Goal: Task Accomplishment & Management: Use online tool/utility

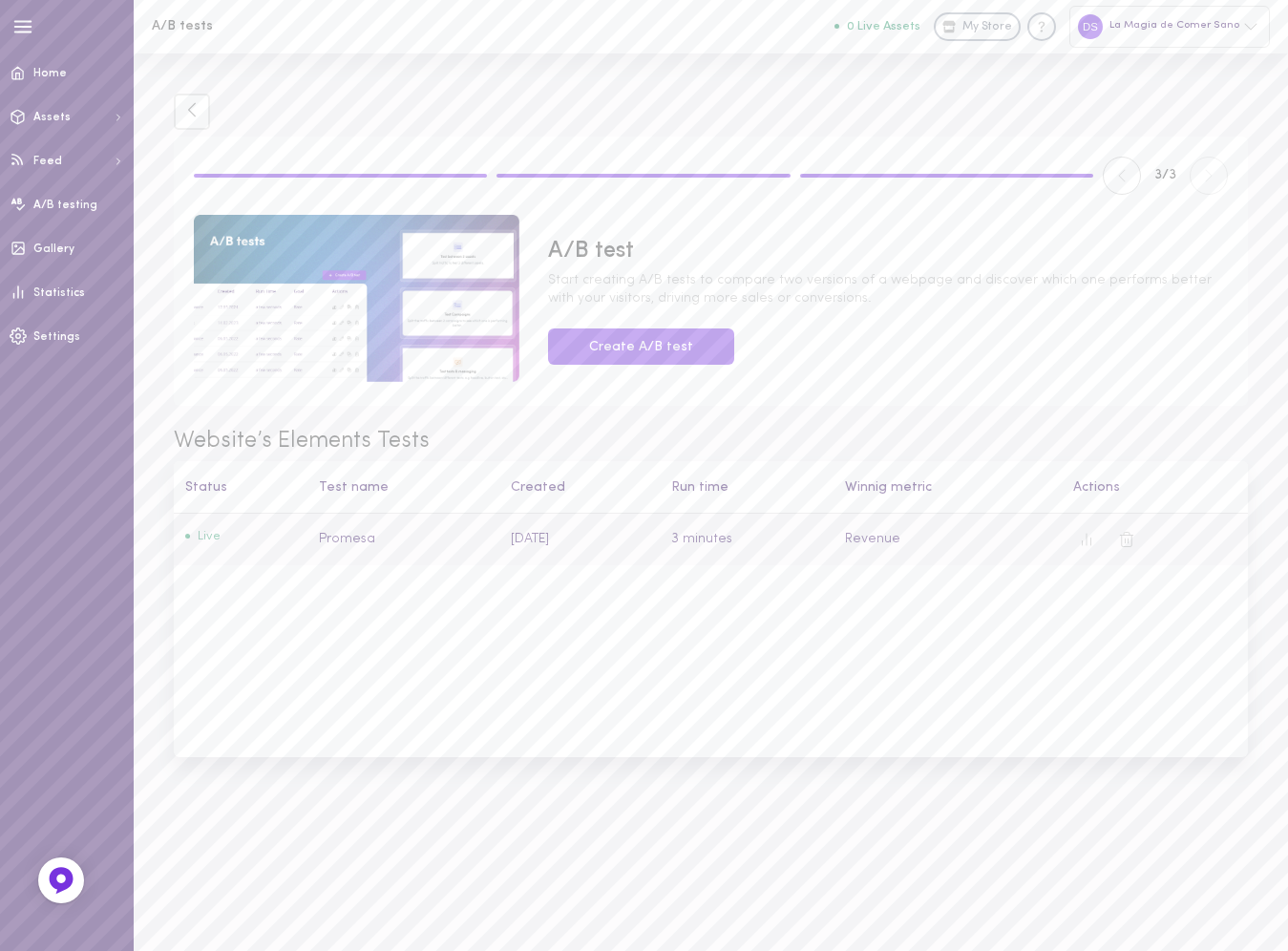
click at [308, 536] on td "Promesa" at bounding box center [403, 540] width 192 height 52
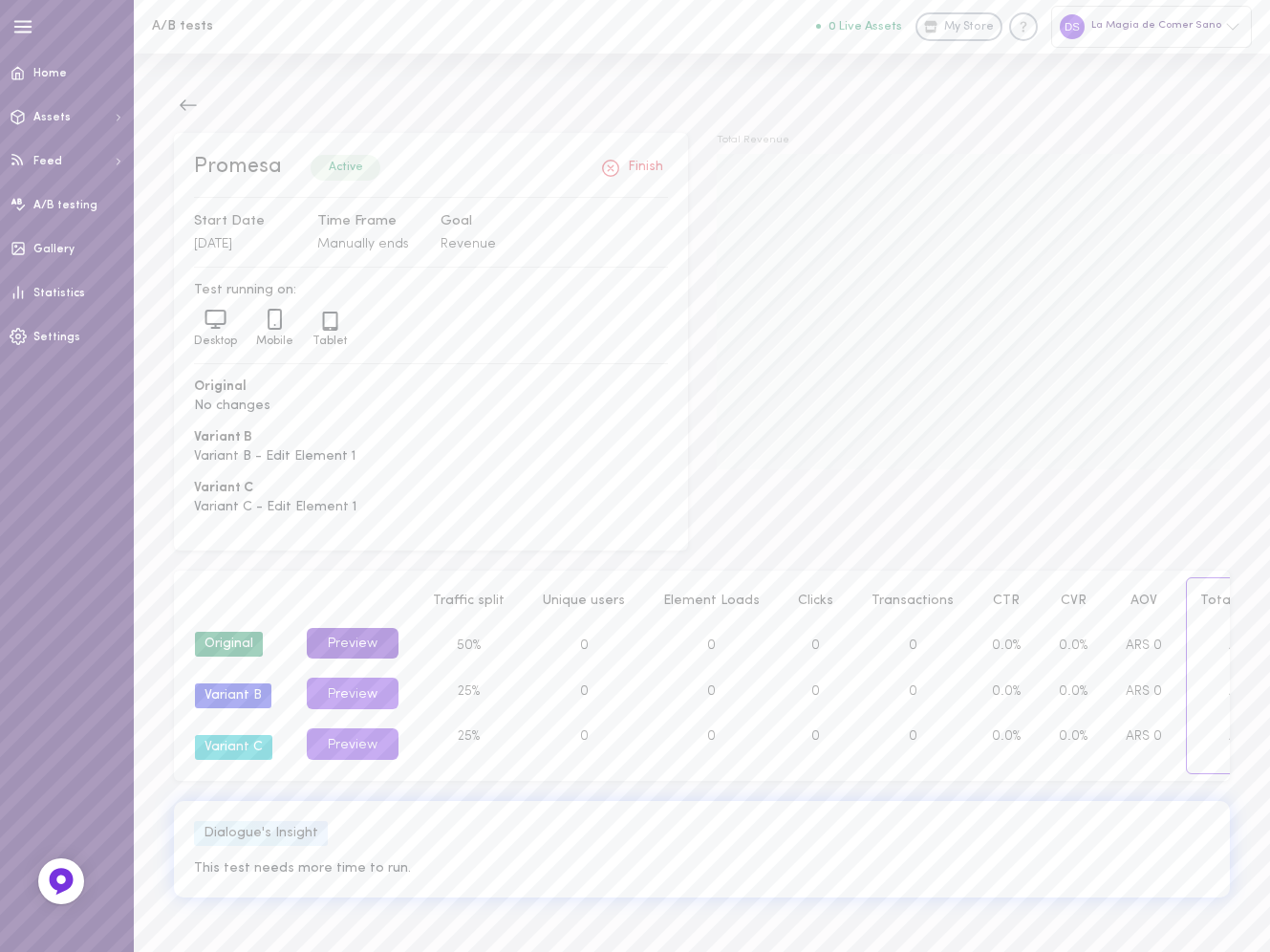
click at [351, 634] on button "Preview" at bounding box center [352, 643] width 92 height 31
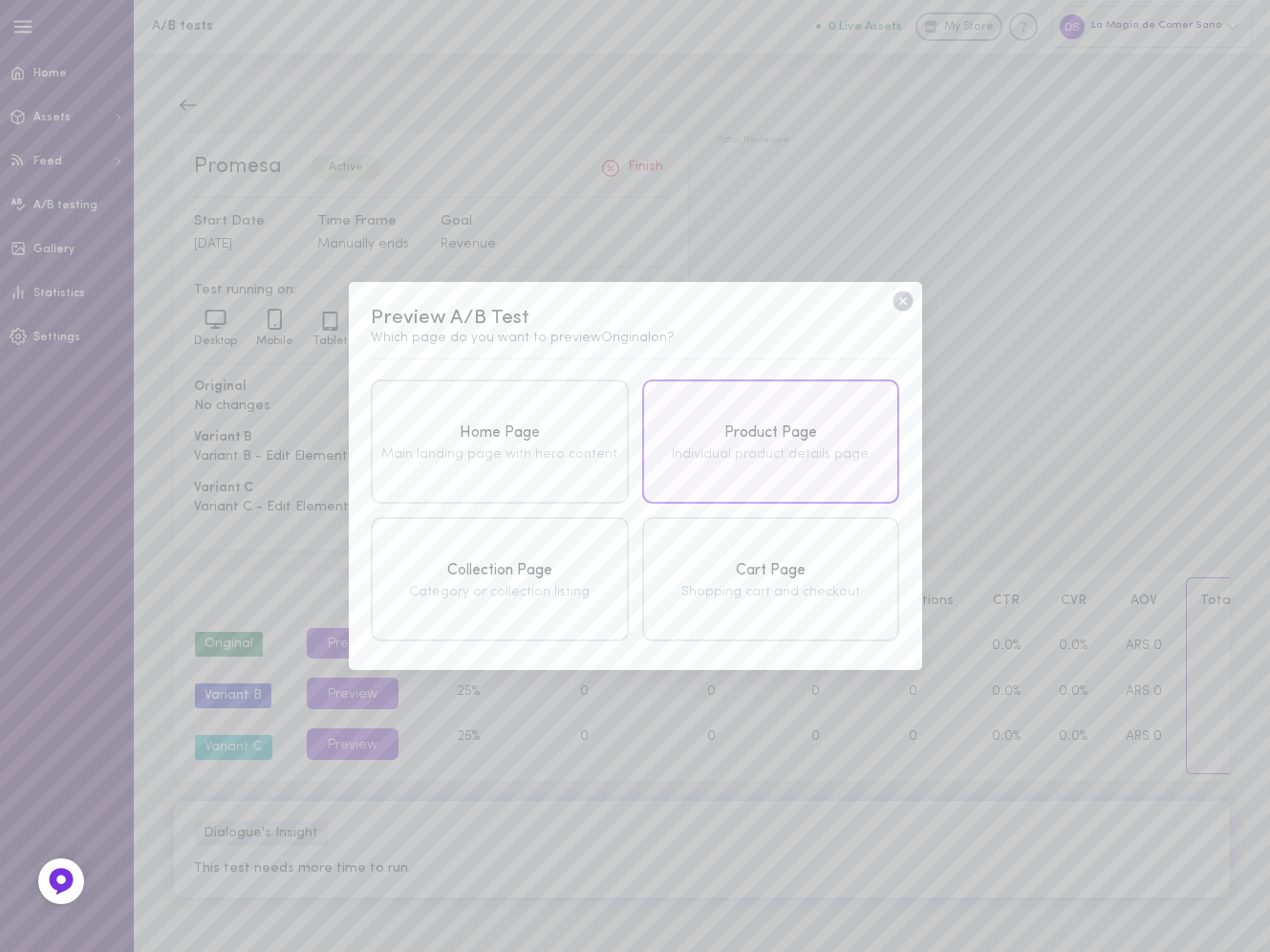
click at [731, 451] on div "Individual product details page" at bounding box center [771, 455] width 247 height 14
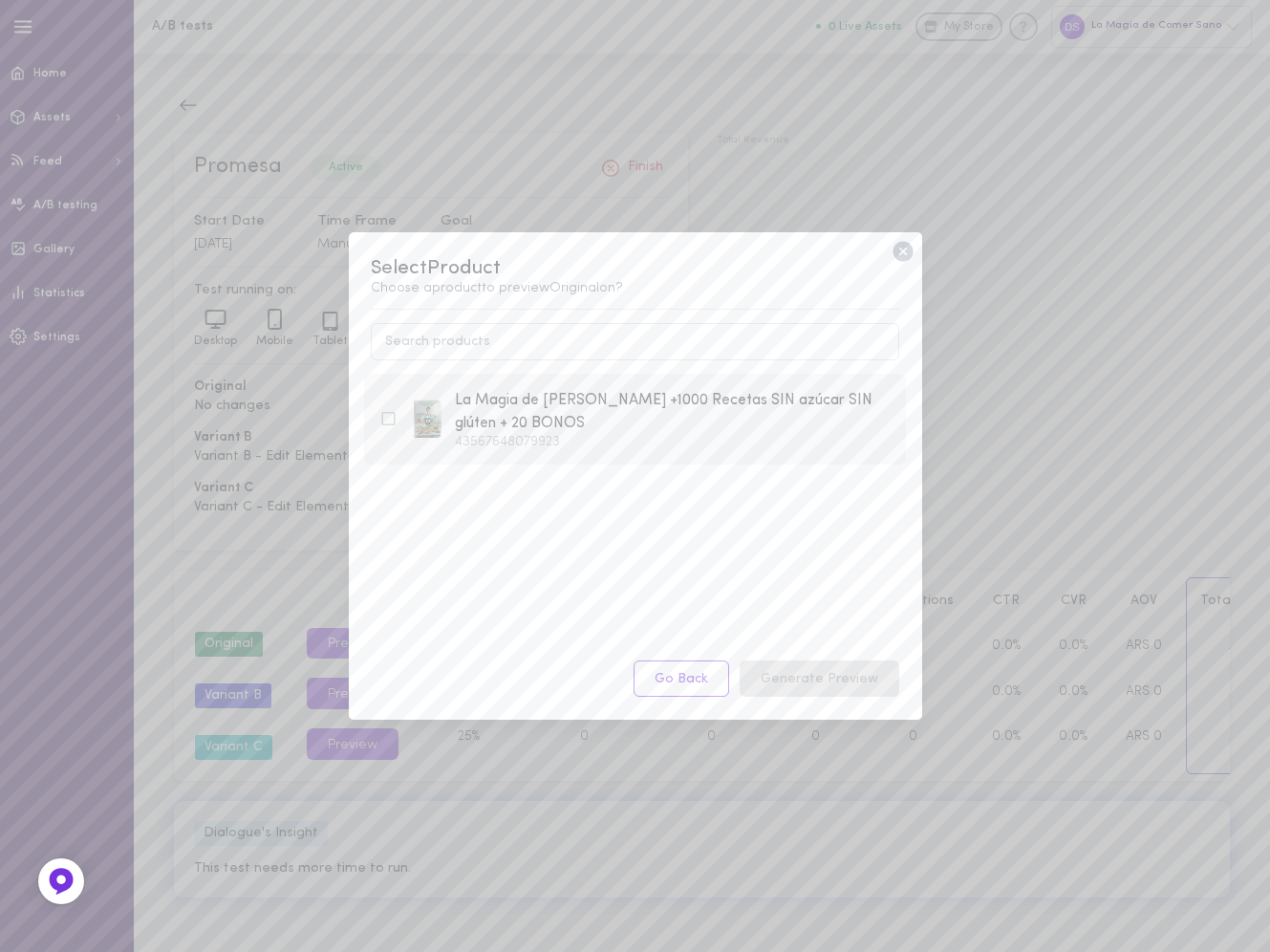
click at [734, 412] on div "La Magia de [PERSON_NAME] +1000 Recetas SIN azúcar SIN glúten + 20 BONOS" at bounding box center [673, 412] width 436 height 47
click at [849, 666] on button "Generate Preview" at bounding box center [819, 678] width 159 height 37
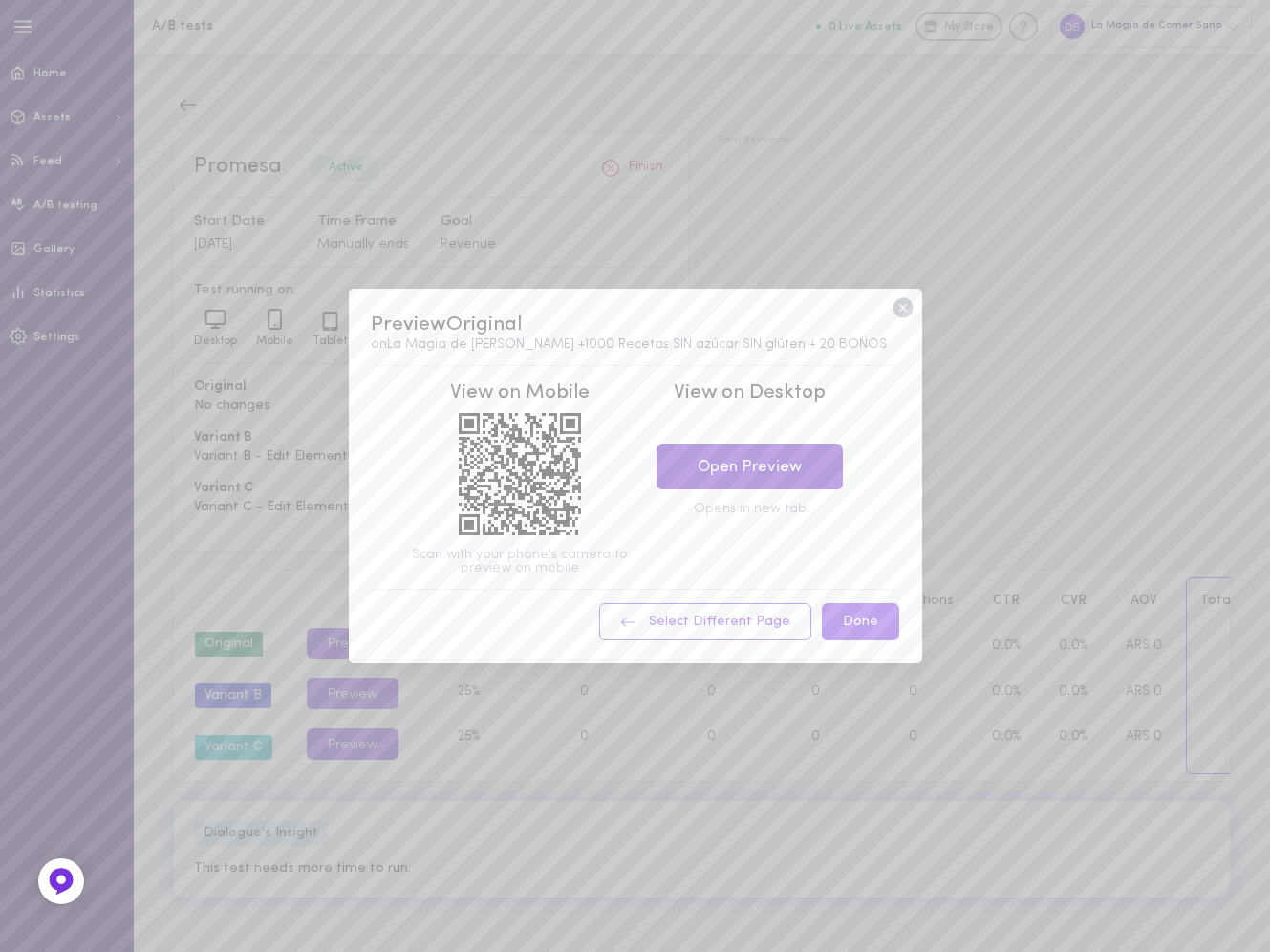
click at [811, 482] on link "Open Preview" at bounding box center [750, 467] width 186 height 45
click at [910, 306] on icon at bounding box center [903, 308] width 20 height 20
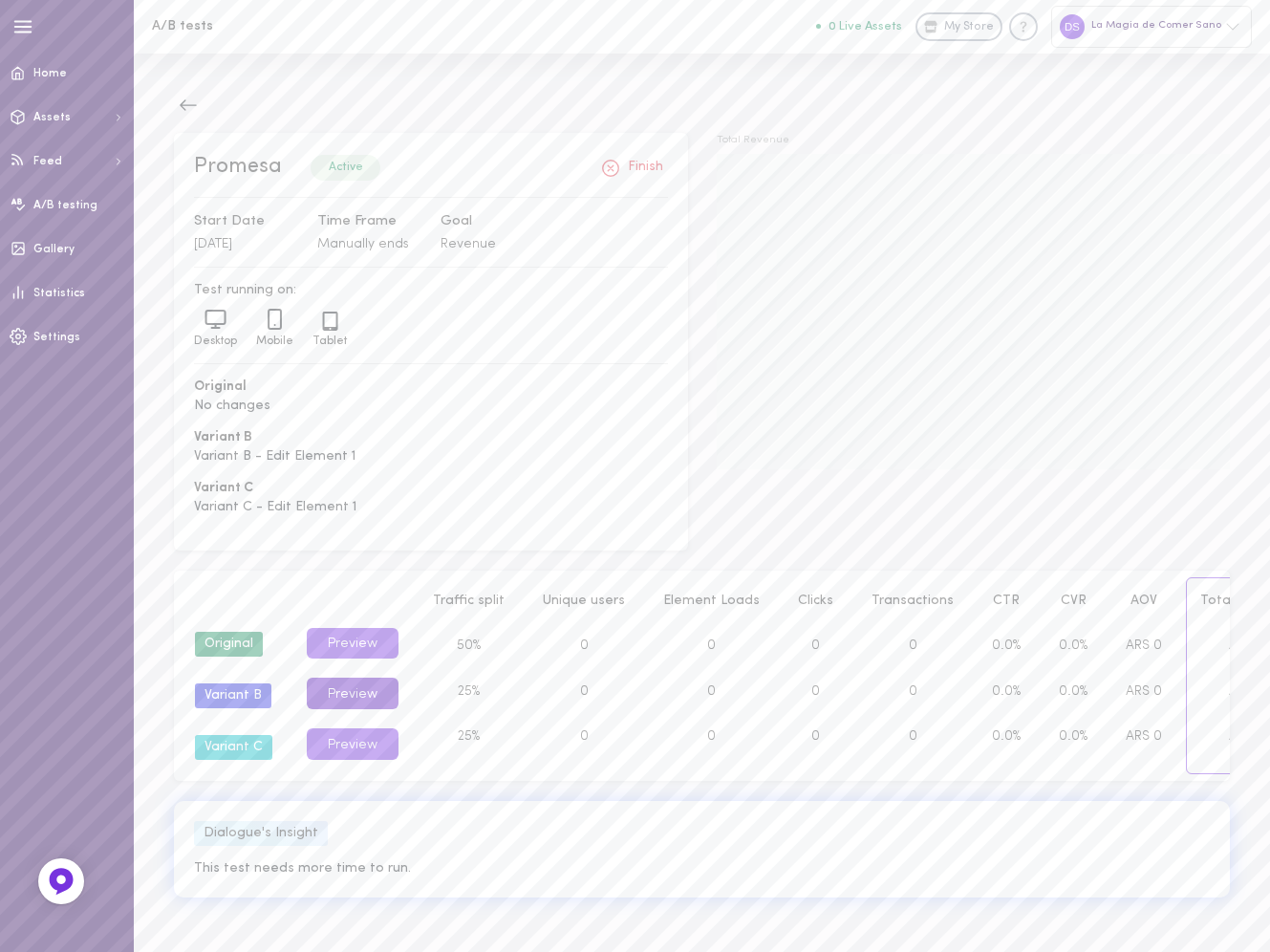
click at [366, 706] on button "Preview" at bounding box center [352, 693] width 92 height 31
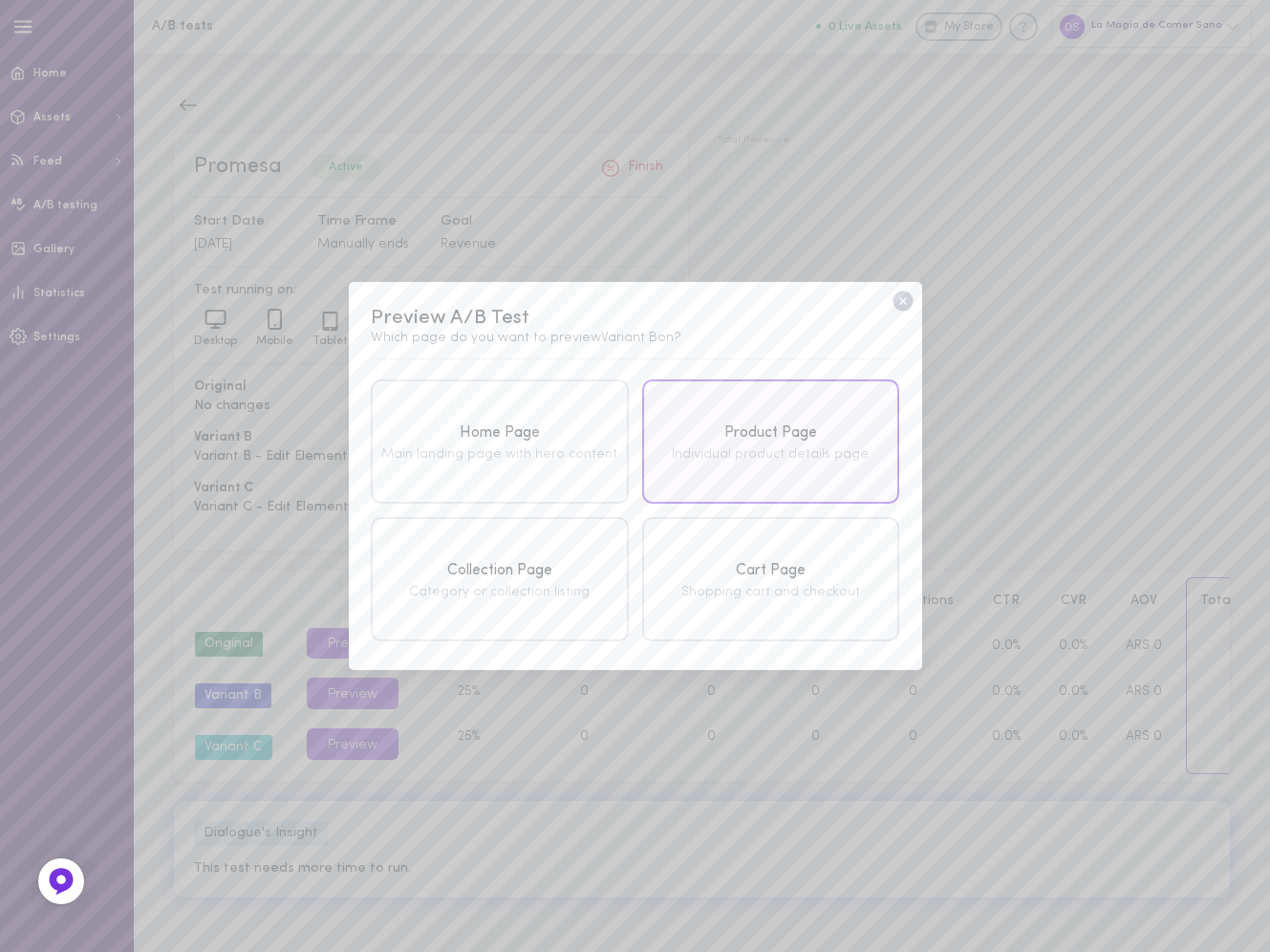
click at [830, 436] on div "Product Page" at bounding box center [771, 433] width 247 height 24
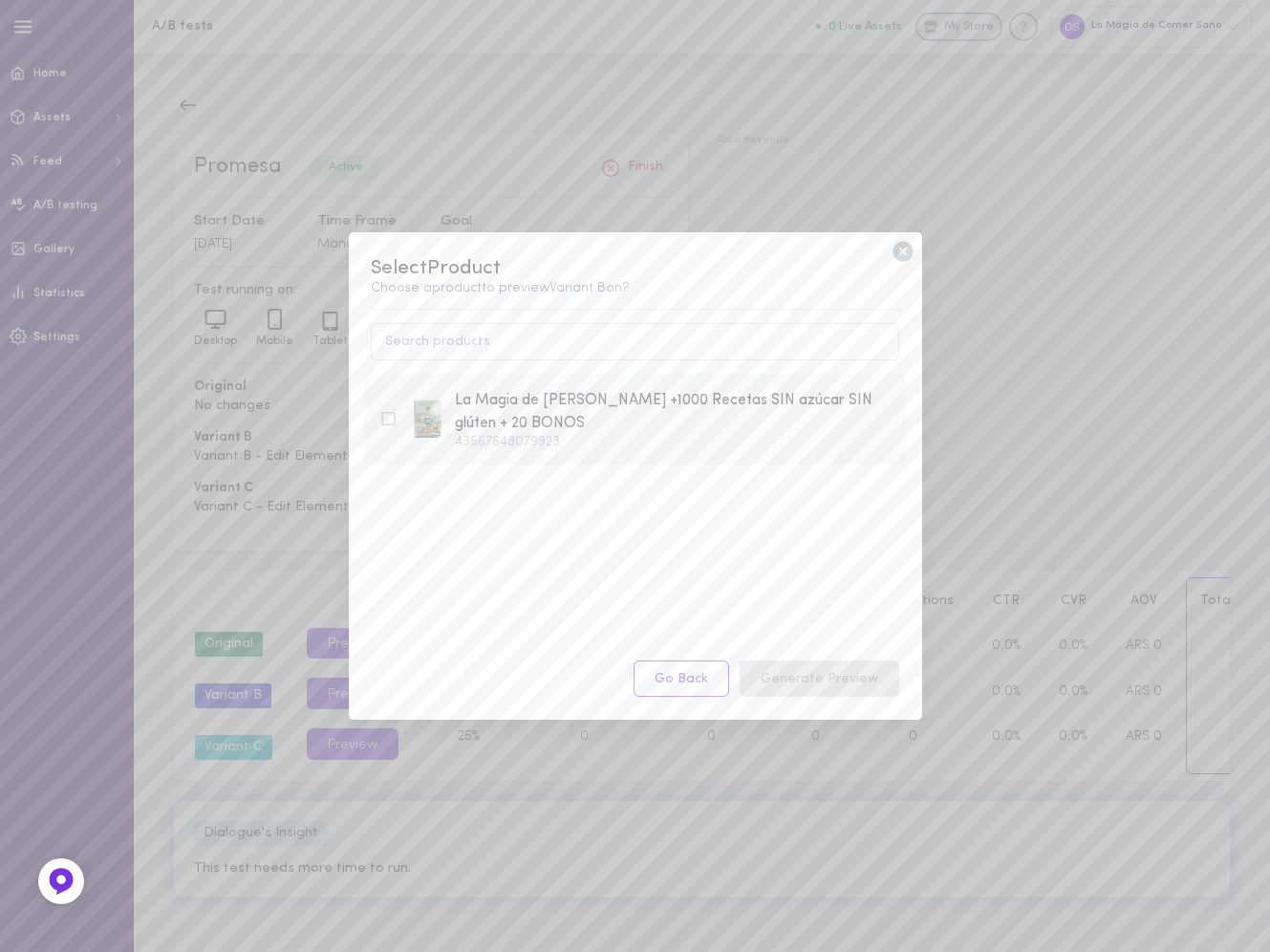
click at [794, 426] on div "La Magia de [PERSON_NAME] +1000 Recetas SIN azúcar SIN glúten + 20 BONOS" at bounding box center [673, 412] width 436 height 47
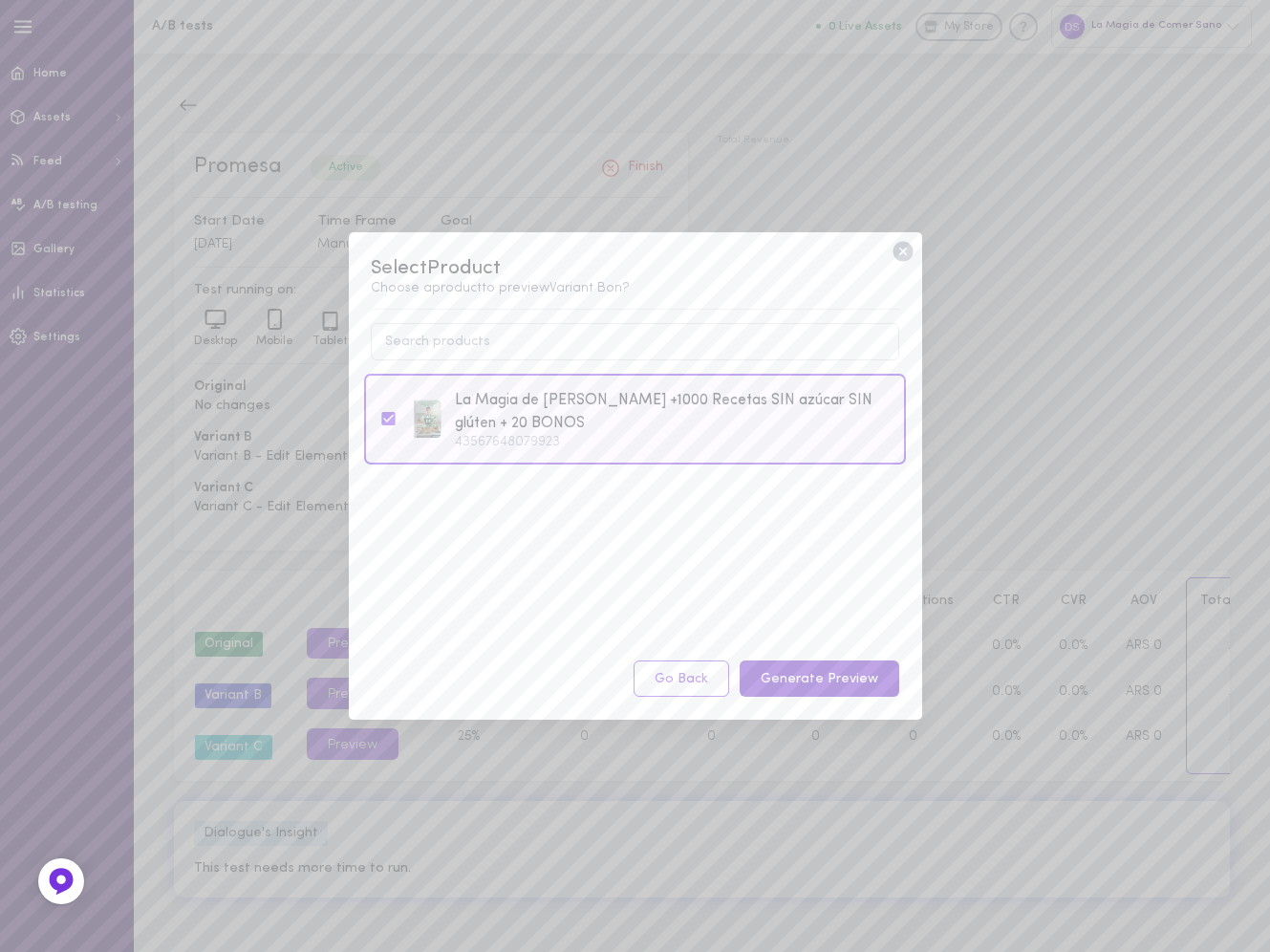
click at [831, 677] on button "Generate Preview" at bounding box center [819, 678] width 159 height 37
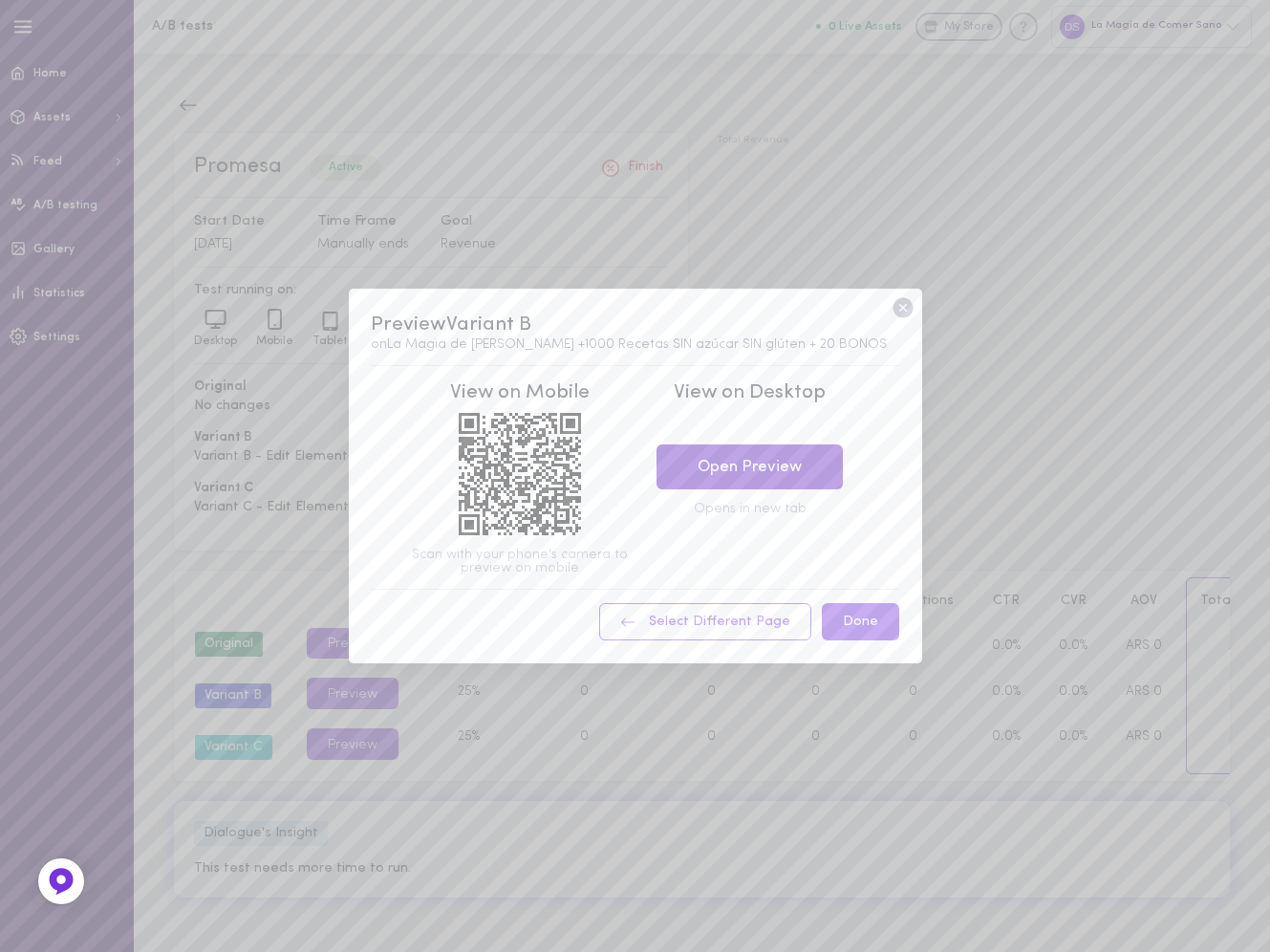
click at [801, 479] on link "Open Preview" at bounding box center [750, 467] width 186 height 45
click at [906, 308] on icon at bounding box center [903, 308] width 20 height 20
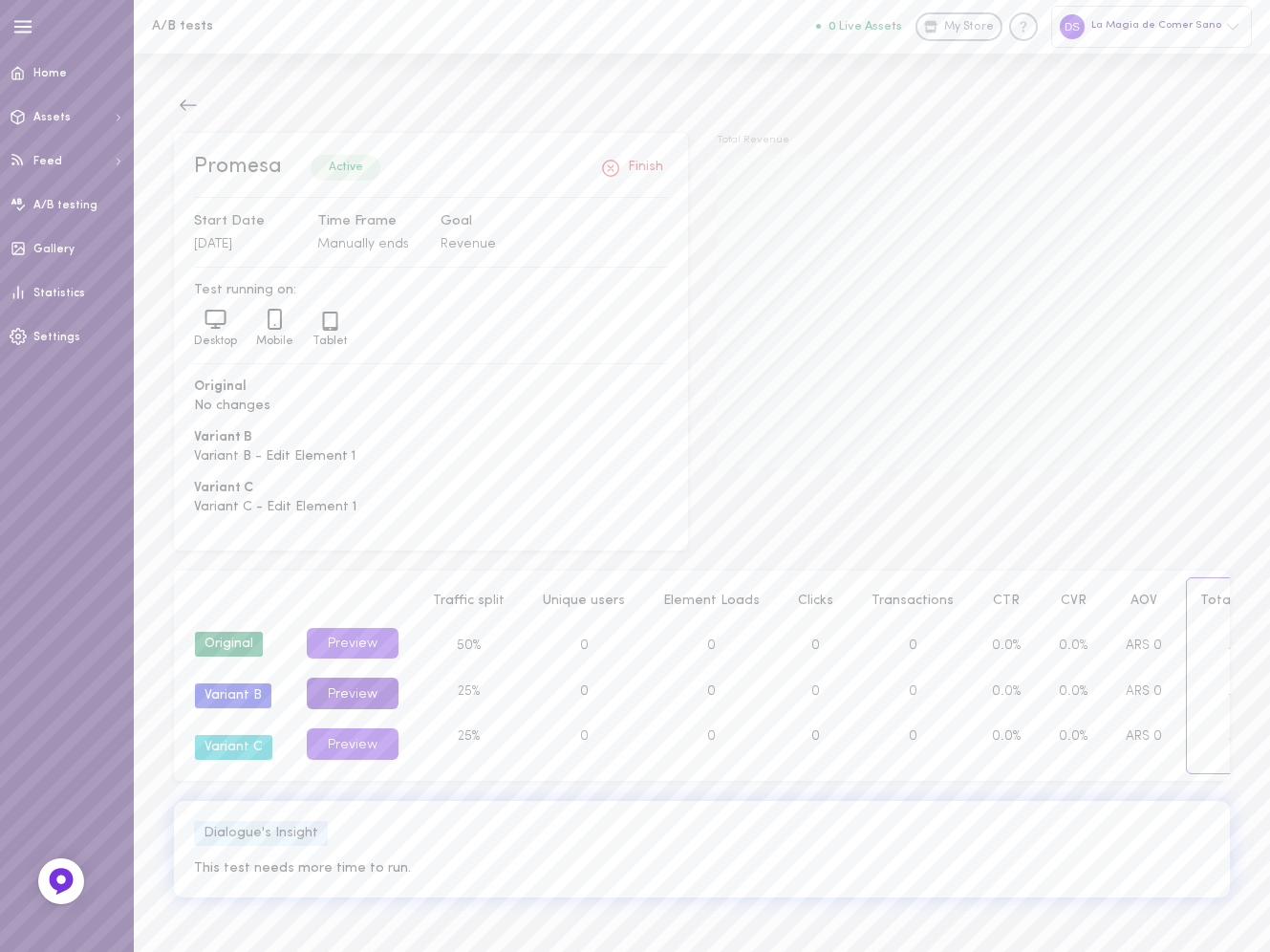
click at [353, 697] on button "Preview" at bounding box center [352, 693] width 92 height 31
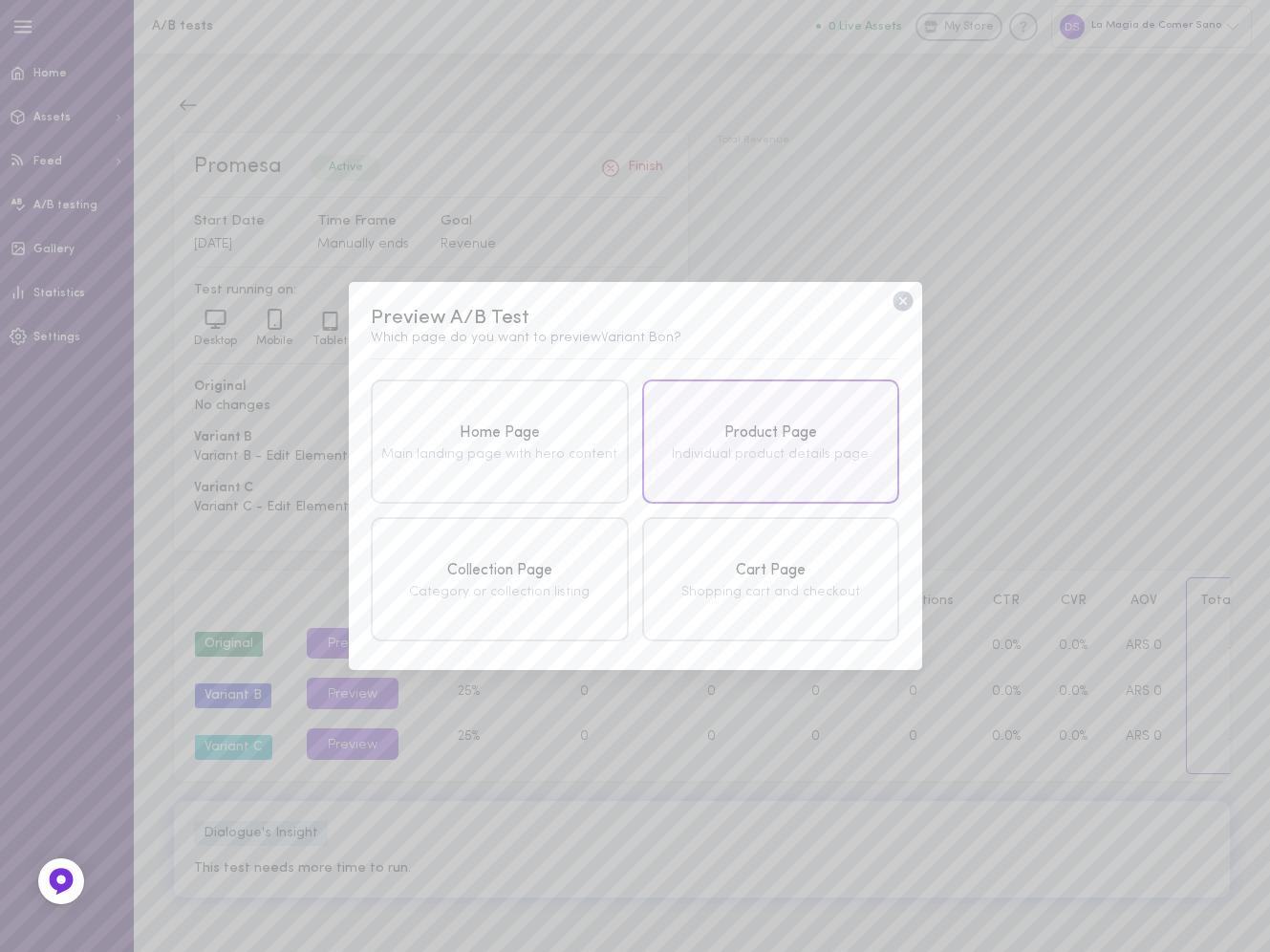
click at [720, 438] on div "Product Page" at bounding box center [771, 433] width 247 height 24
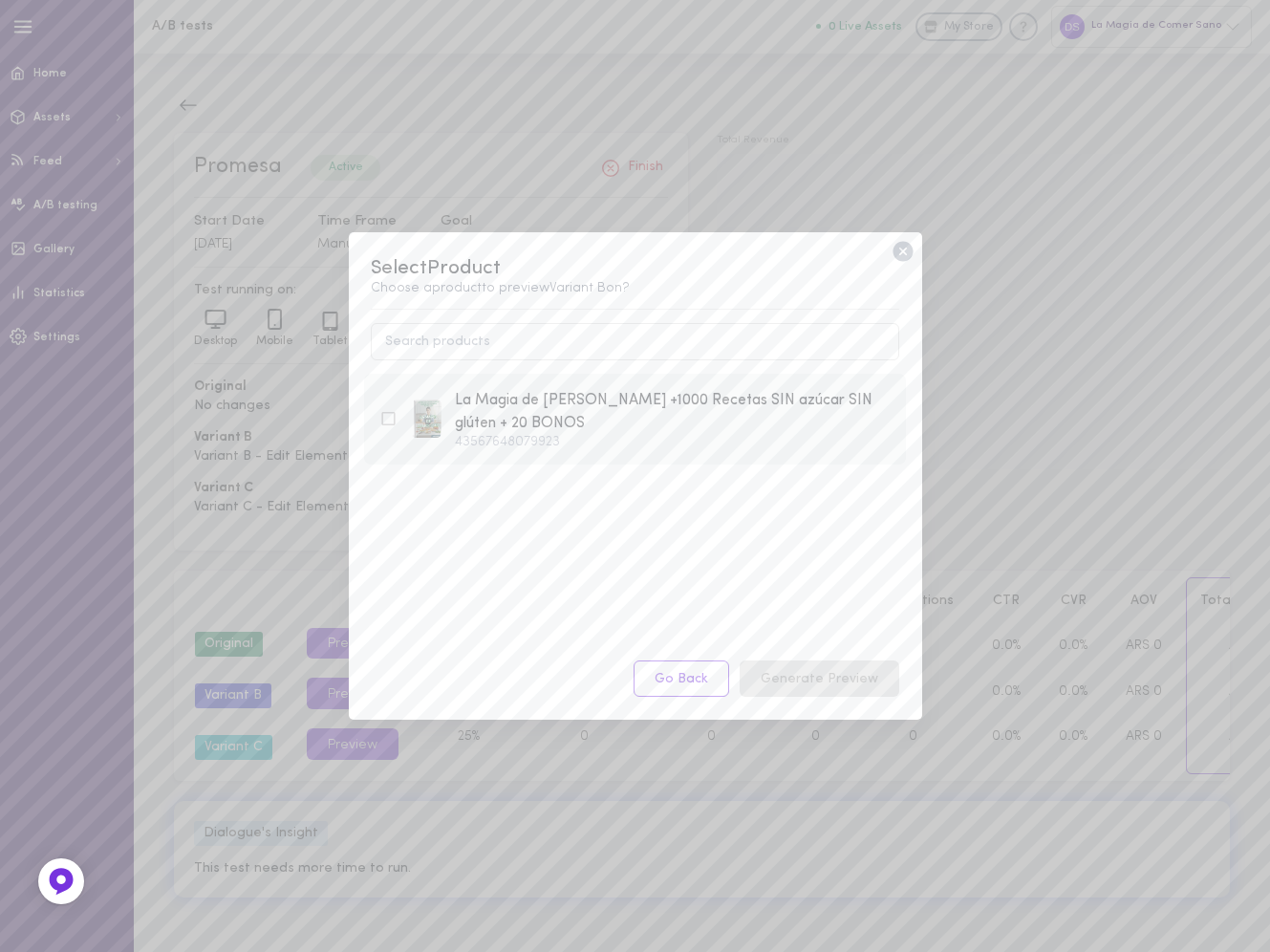
click at [645, 424] on div "La Magia de [PERSON_NAME] +1000 Recetas SIN azúcar SIN glúten + 20 BONOS" at bounding box center [673, 412] width 436 height 47
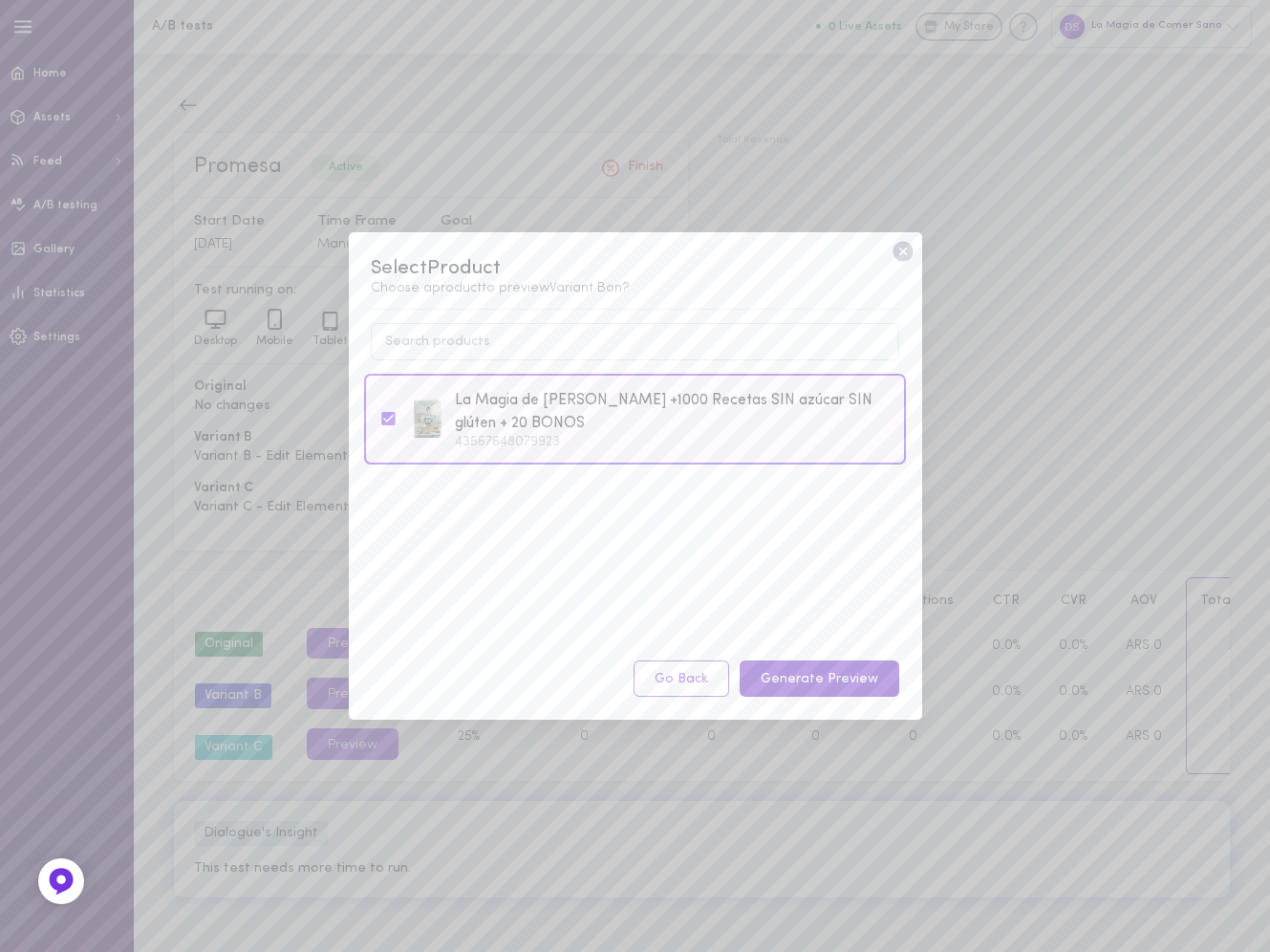
click at [782, 680] on button "Generate Preview" at bounding box center [819, 678] width 159 height 37
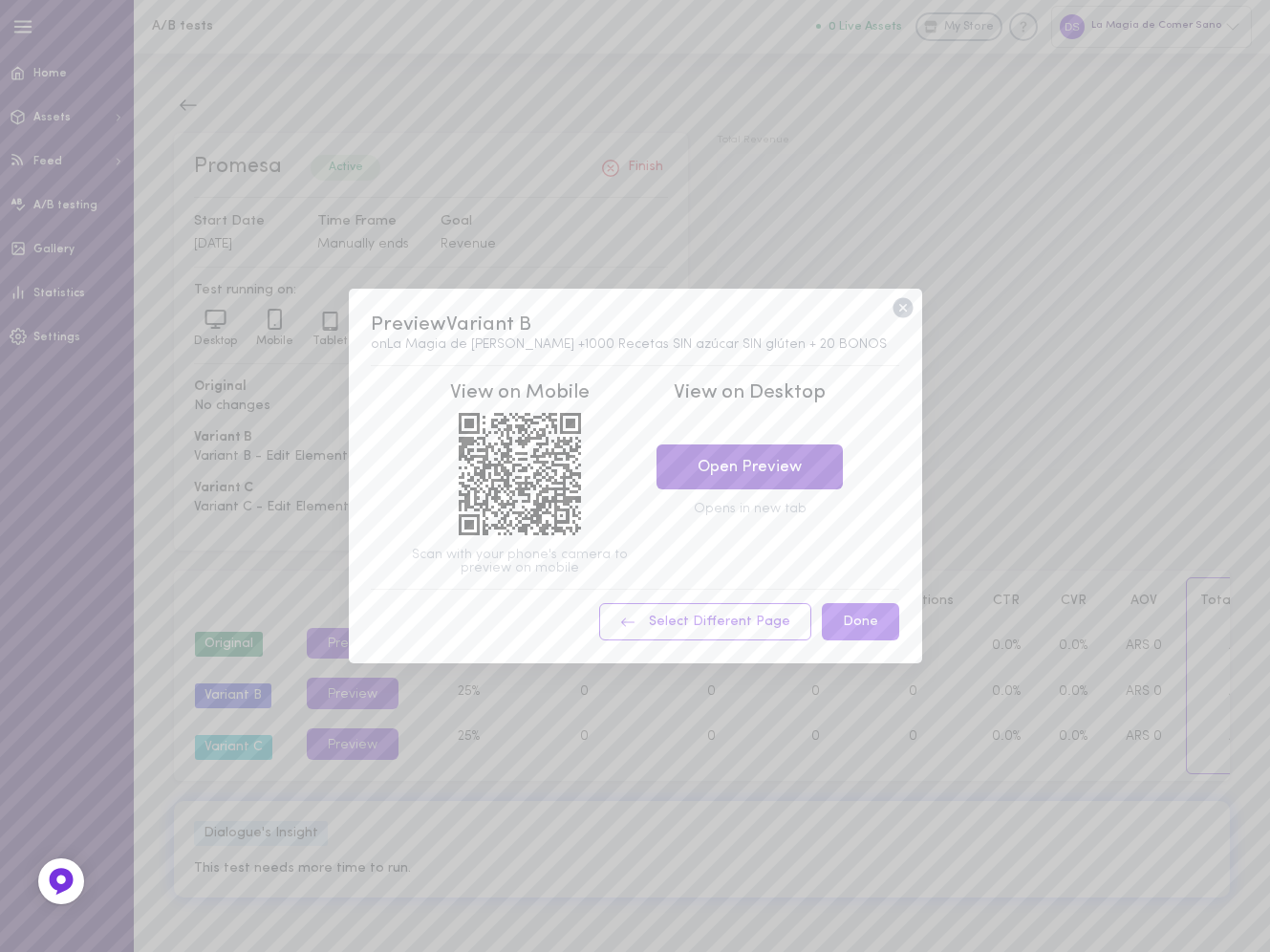
click at [756, 458] on link "Open Preview" at bounding box center [750, 467] width 186 height 45
click at [905, 310] on icon at bounding box center [903, 308] width 20 height 20
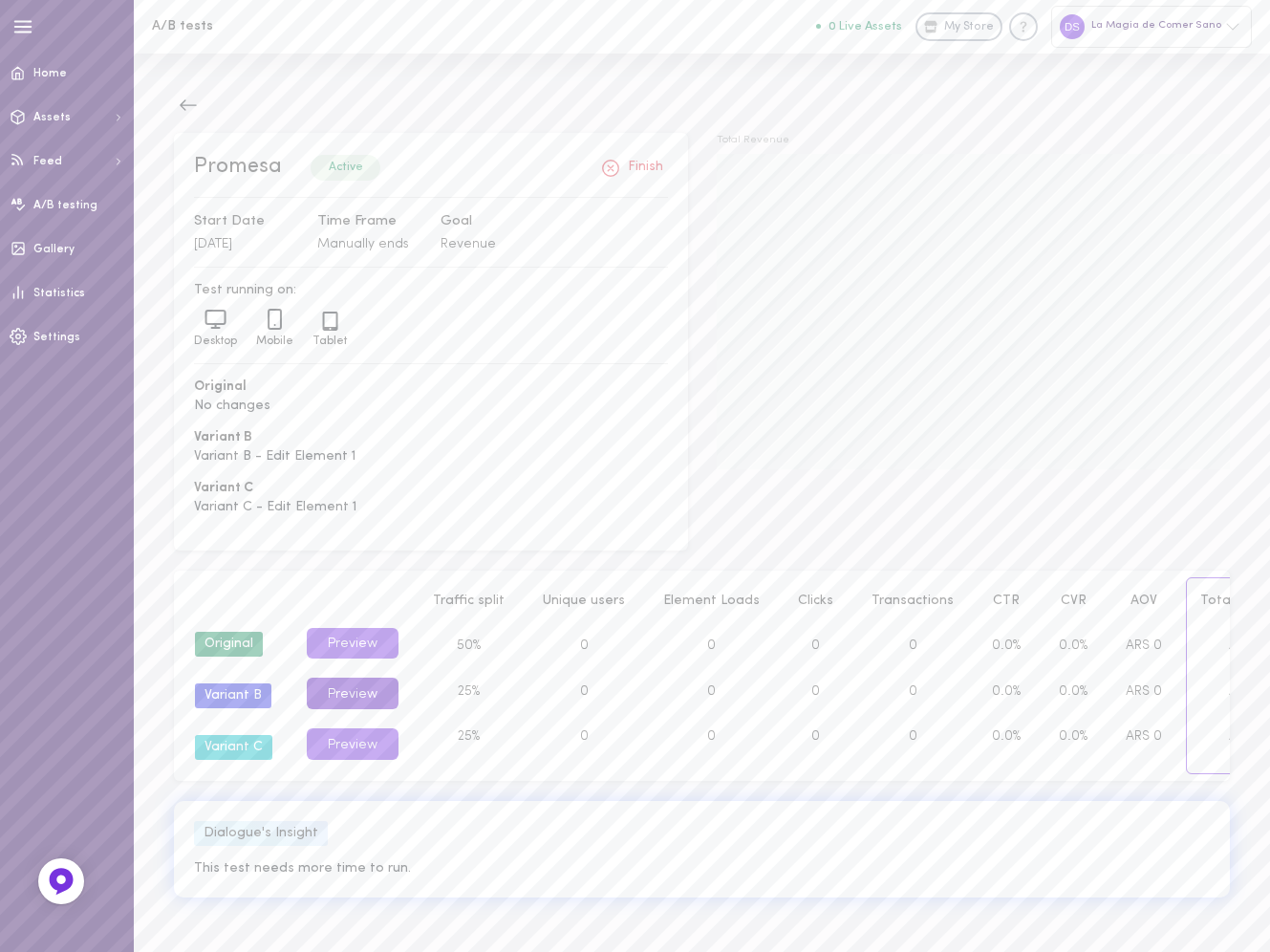
click at [357, 695] on button "Preview" at bounding box center [352, 693] width 92 height 31
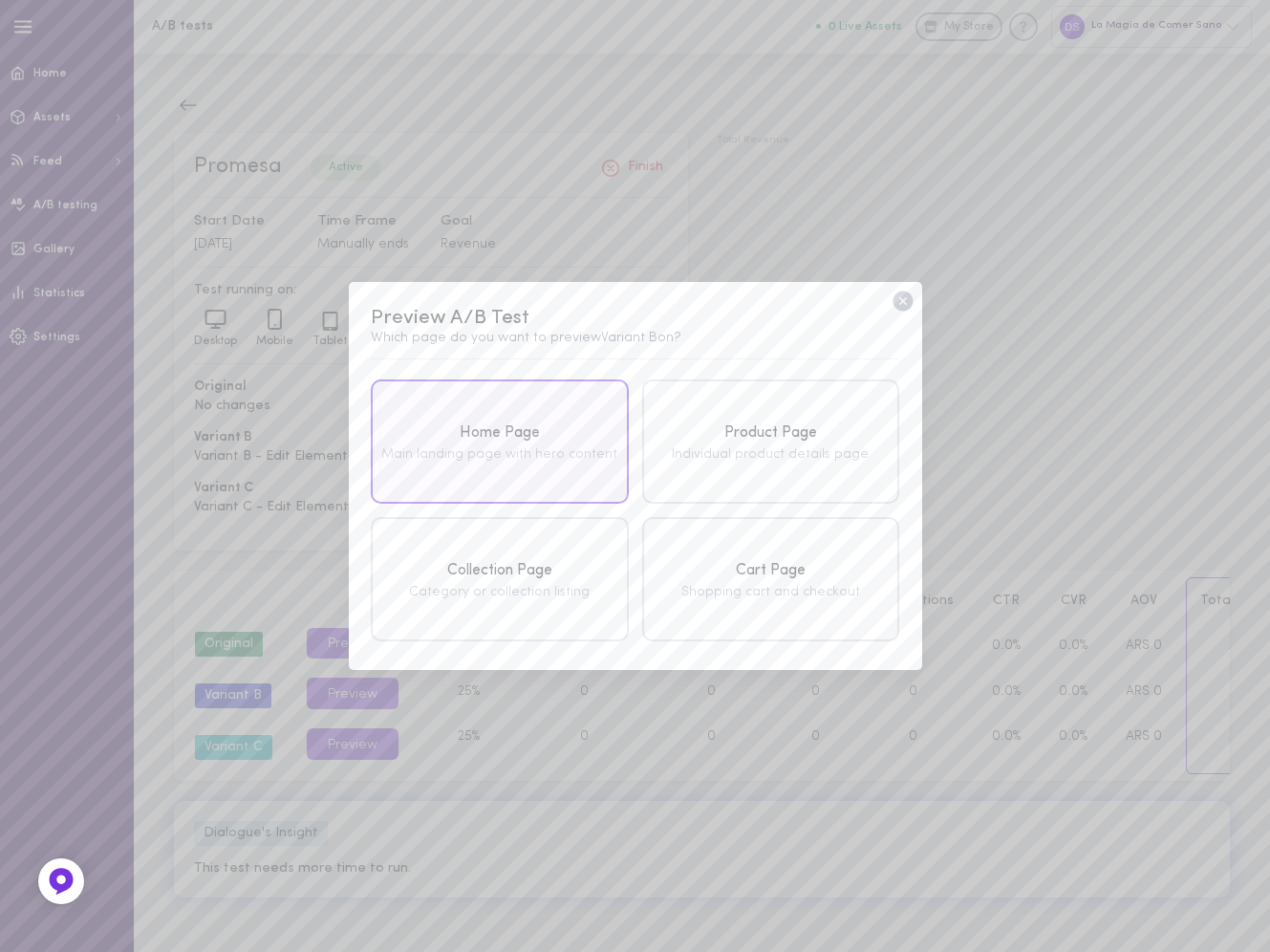
click at [568, 385] on div "Home Page Main landing page with hero content" at bounding box center [499, 442] width 257 height 124
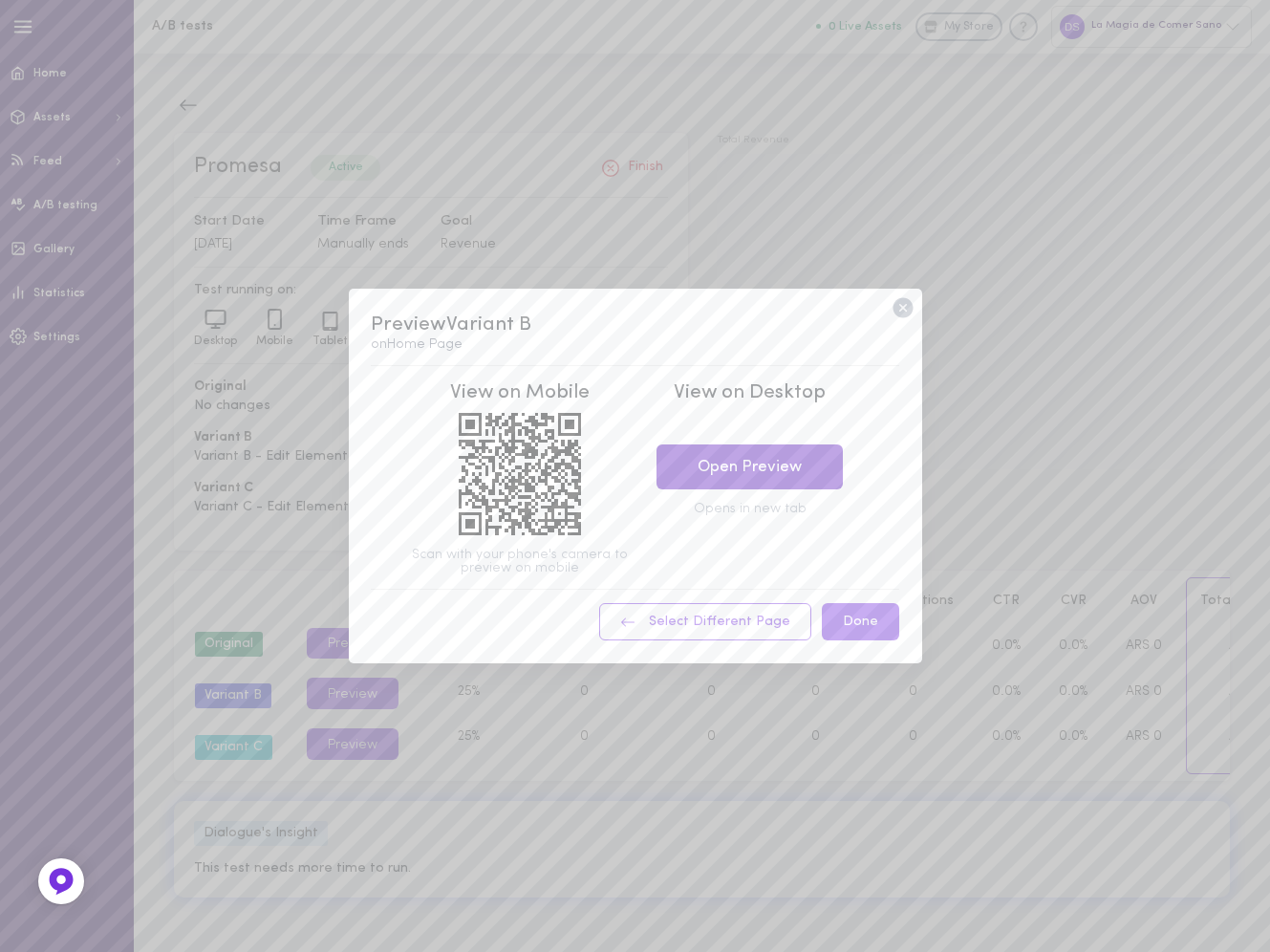
click at [766, 466] on link "Open Preview" at bounding box center [750, 467] width 186 height 45
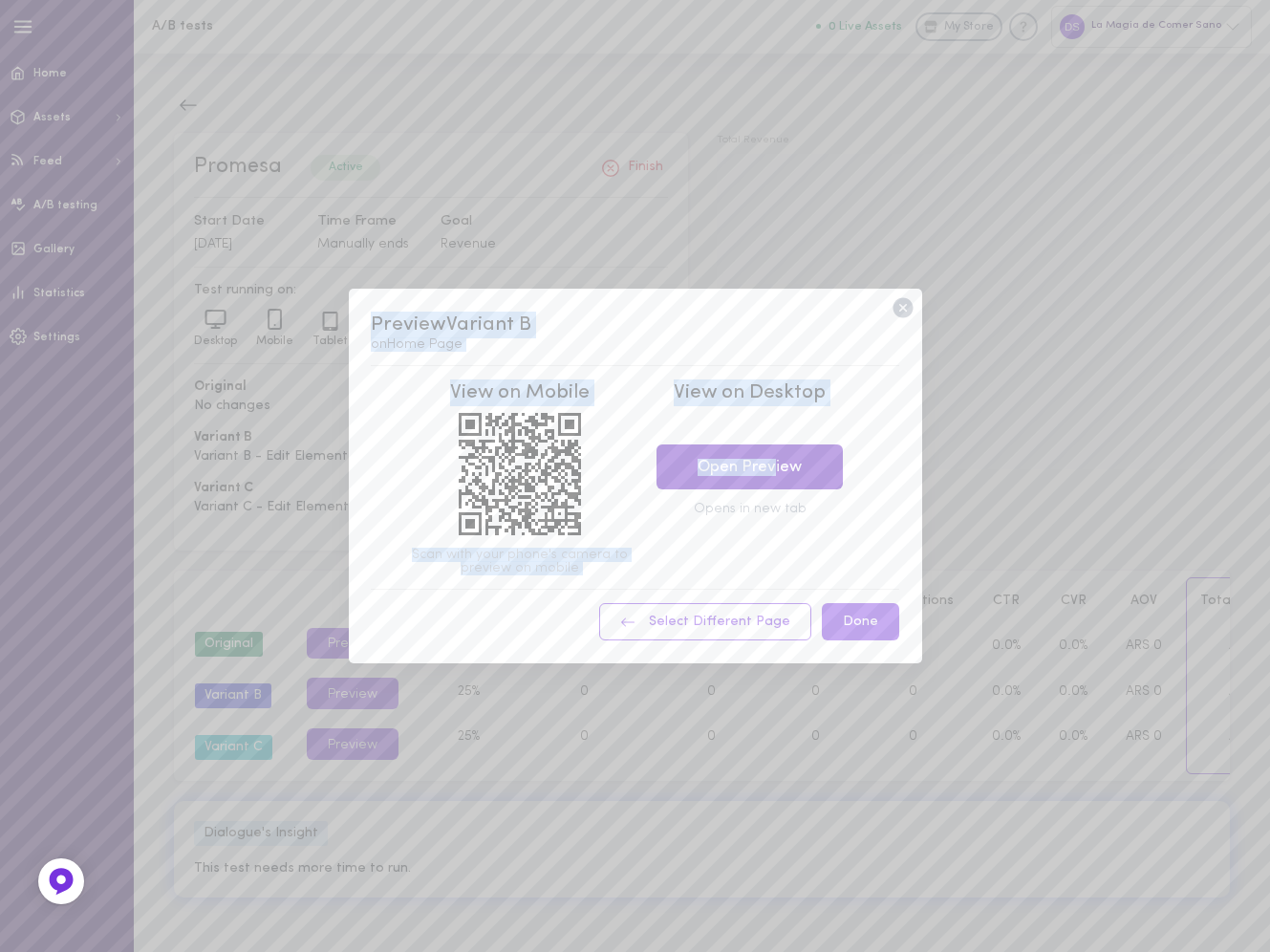
drag, startPoint x: 903, startPoint y: 306, endPoint x: 772, endPoint y: 466, distance: 206.8
click at [772, 465] on div "Preview Variant B on Home Page View on Mobile Scan with your phone's camera to …" at bounding box center [635, 476] width 574 height 375
click at [772, 466] on link "Open Preview" at bounding box center [750, 467] width 186 height 45
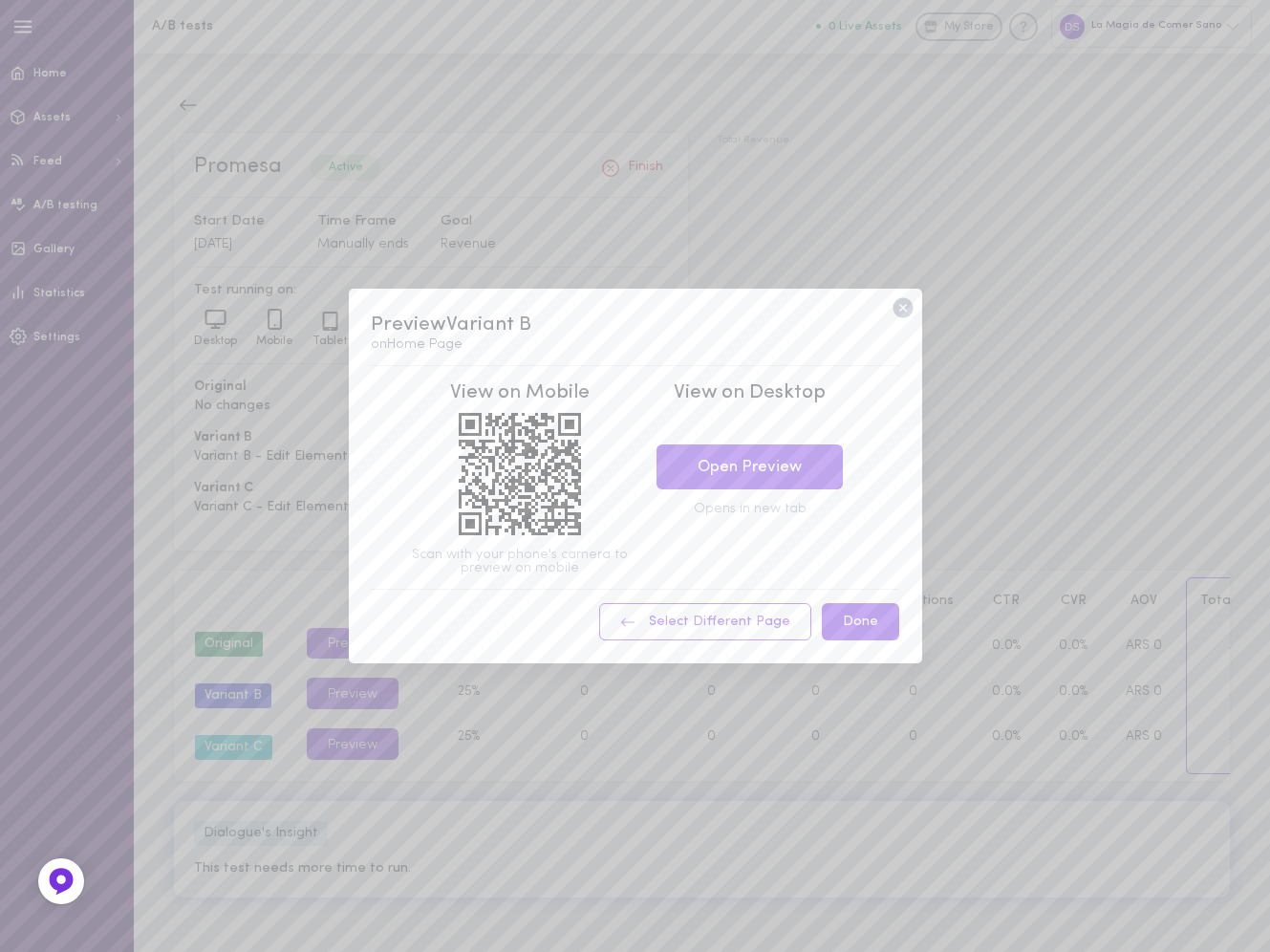
click at [904, 312] on icon at bounding box center [903, 308] width 20 height 20
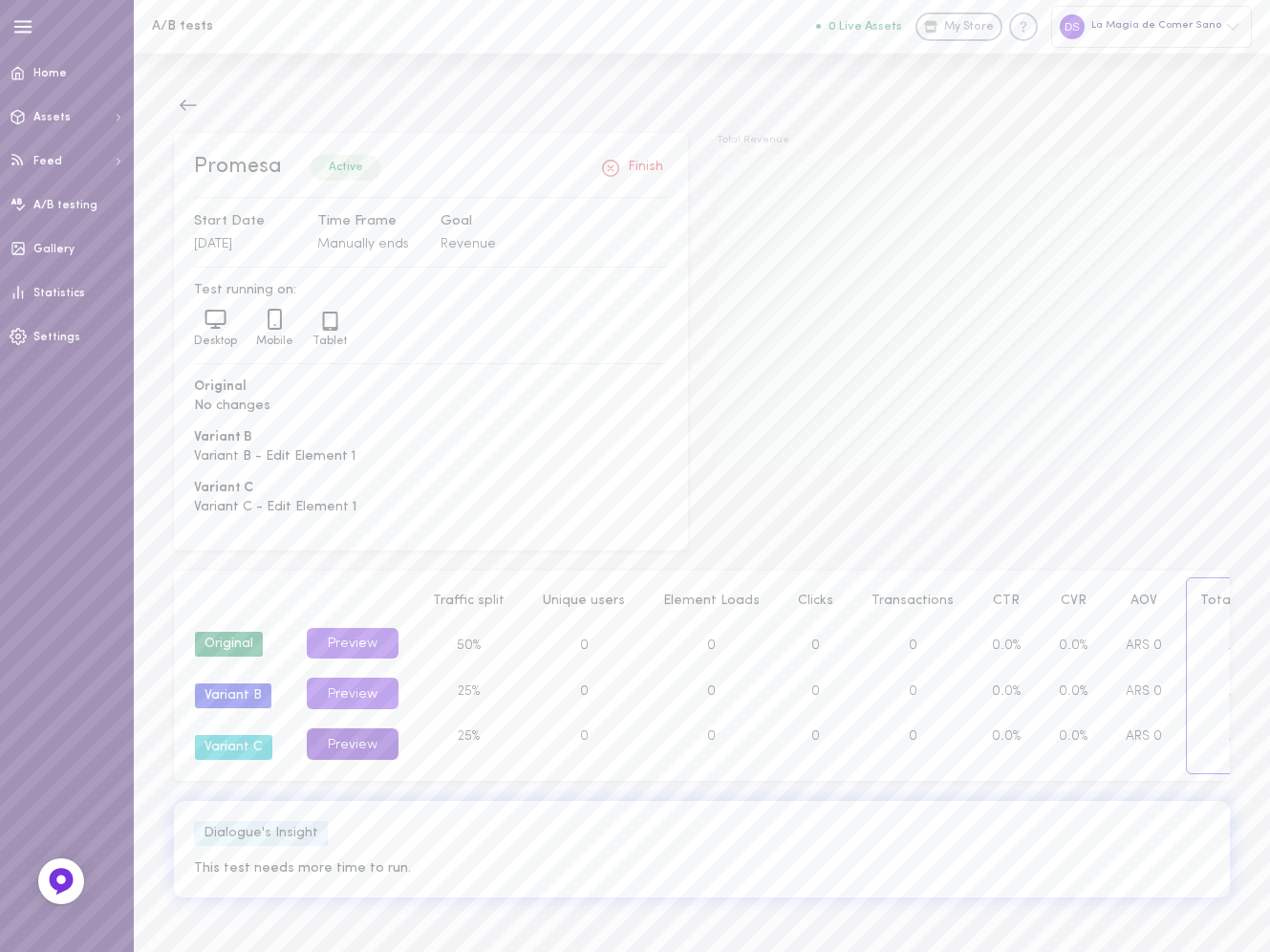
click at [347, 741] on button "Preview" at bounding box center [352, 743] width 92 height 31
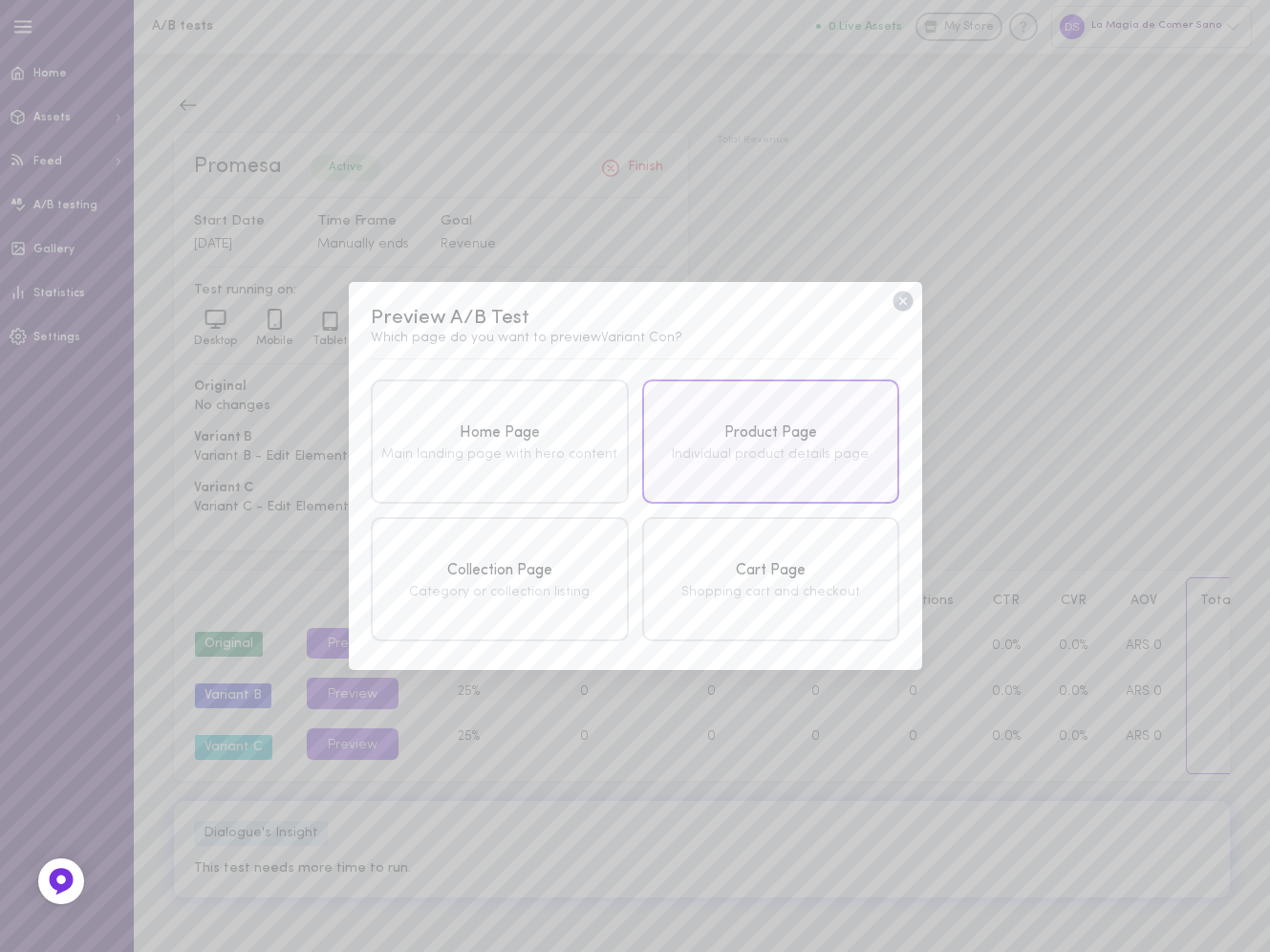
click at [812, 413] on div "Product Page Individual product details page" at bounding box center [771, 442] width 257 height 124
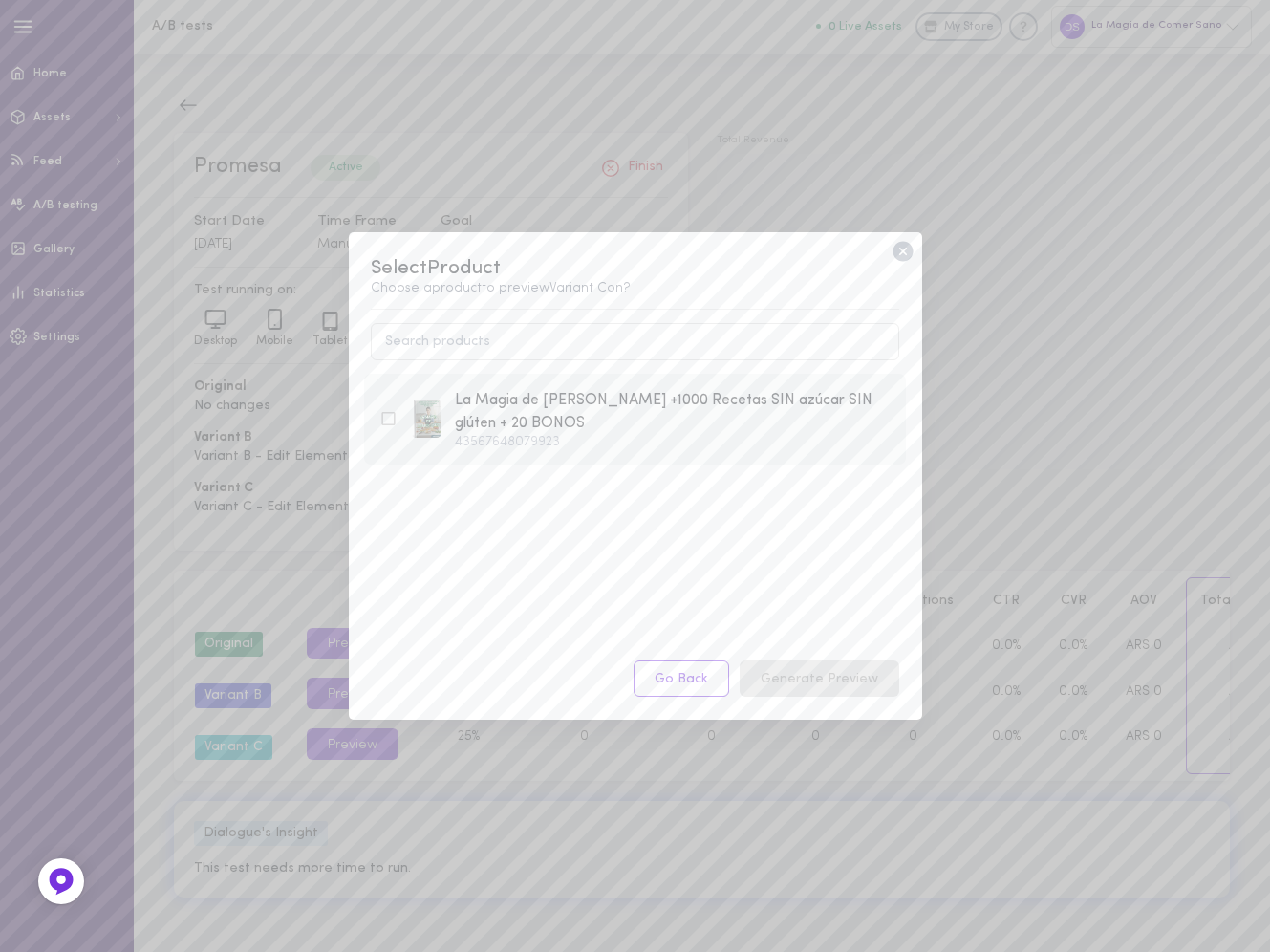
click at [727, 414] on div "La Magia de [PERSON_NAME] +1000 Recetas SIN azúcar SIN glúten + 20 BONOS" at bounding box center [673, 412] width 436 height 47
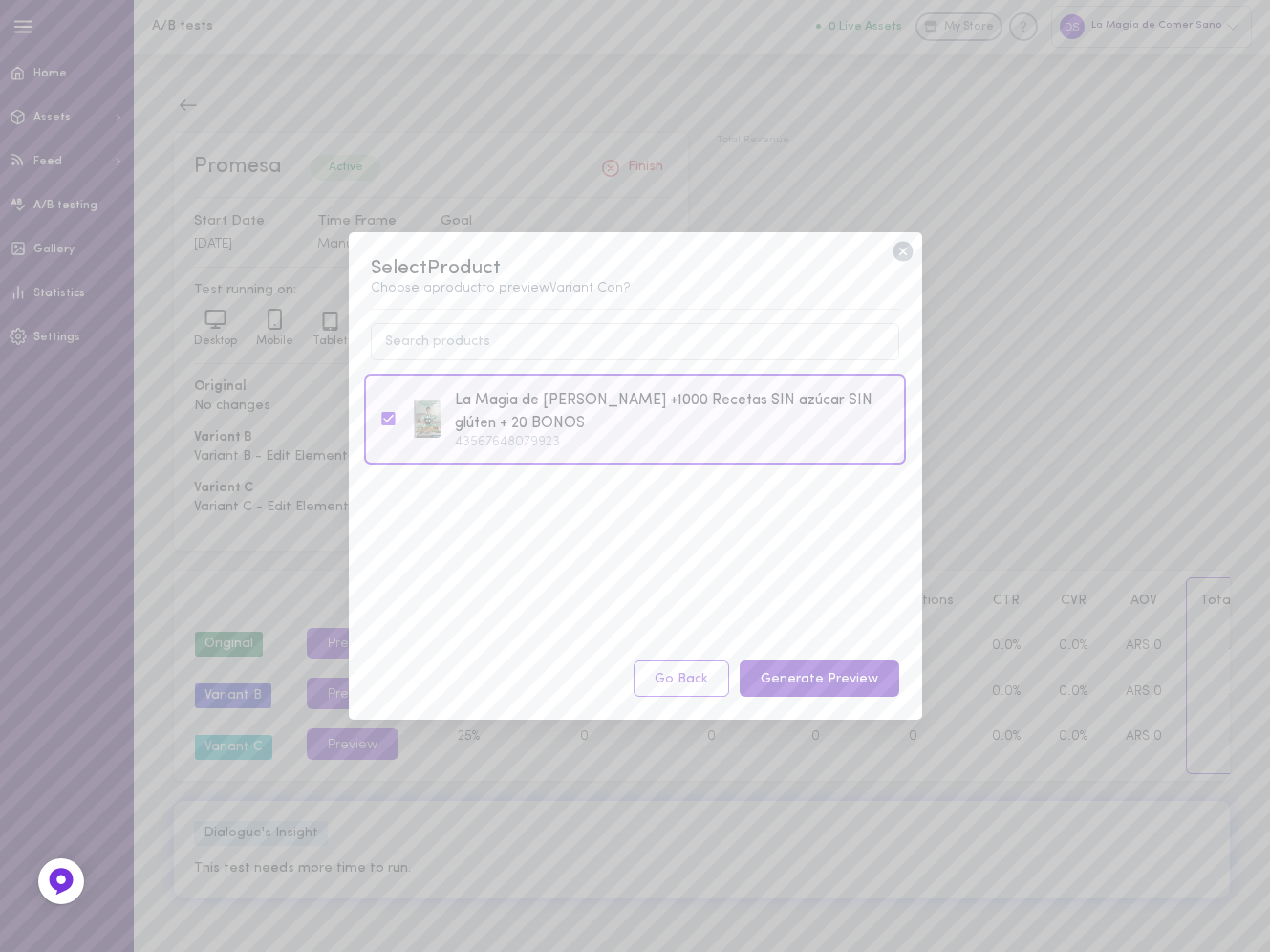
click at [812, 677] on button "Generate Preview" at bounding box center [819, 678] width 159 height 37
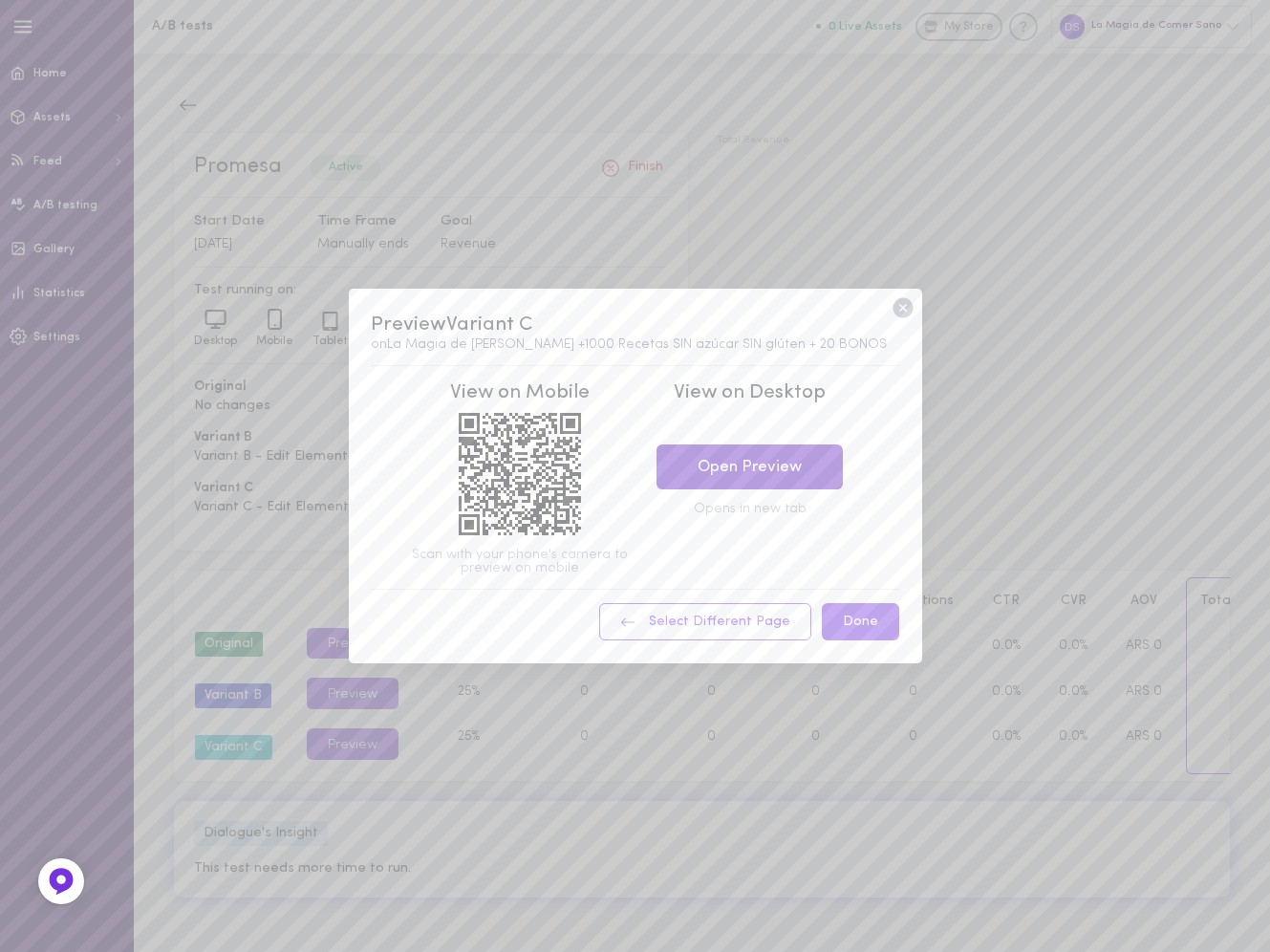
click at [788, 462] on link "Open Preview" at bounding box center [750, 467] width 186 height 45
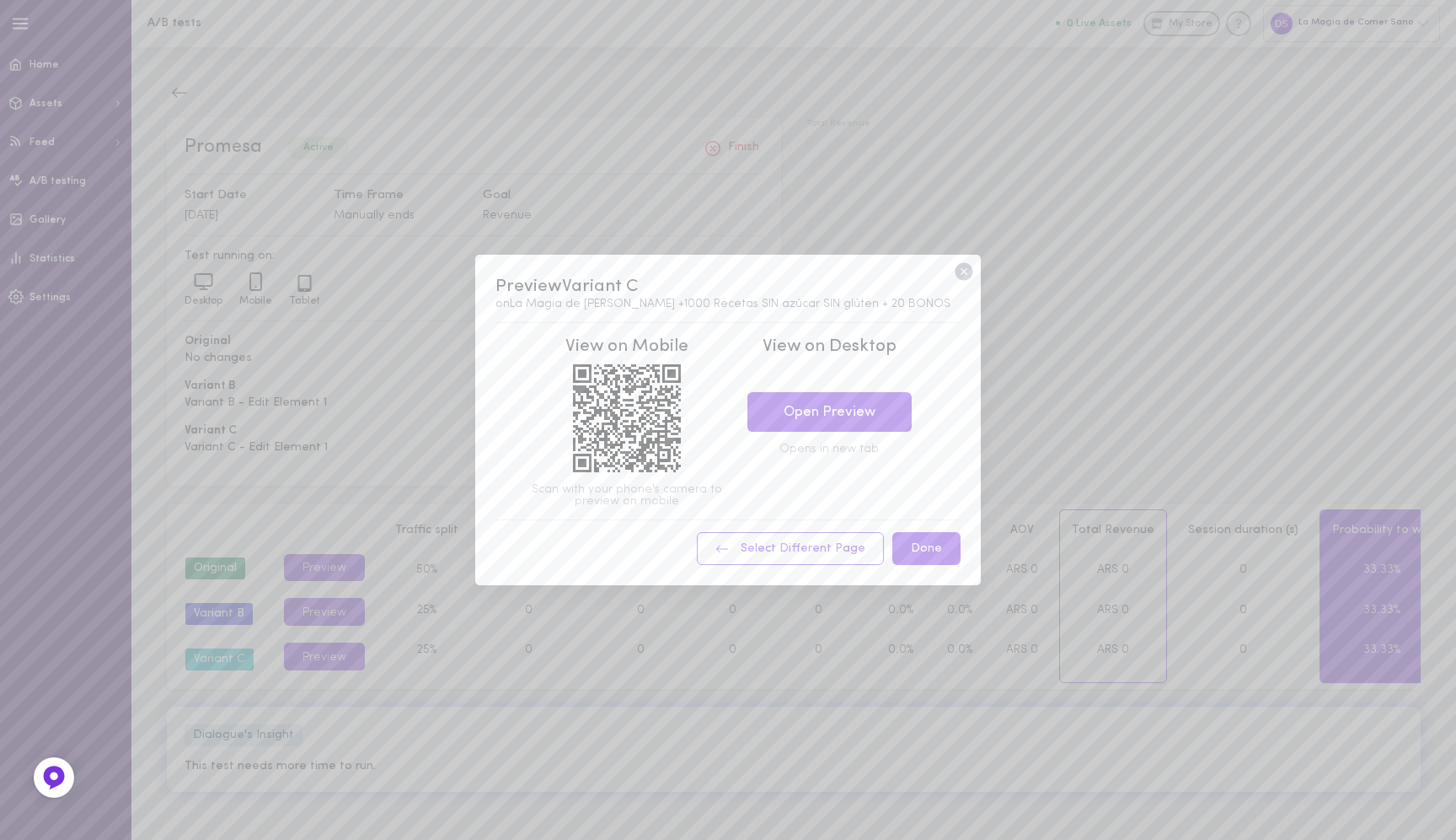
click at [972, 270] on icon at bounding box center [963, 271] width 18 height 18
